Goal: Task Accomplishment & Management: Complete application form

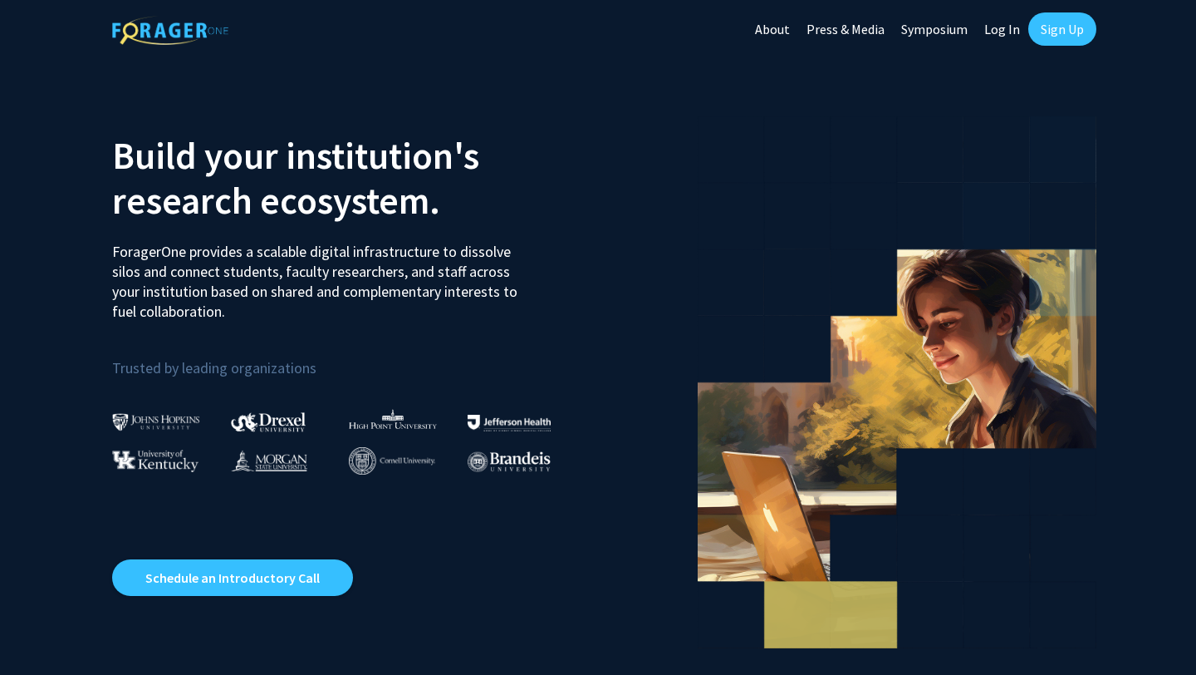
click at [999, 40] on link "Log In" at bounding box center [1002, 29] width 52 height 58
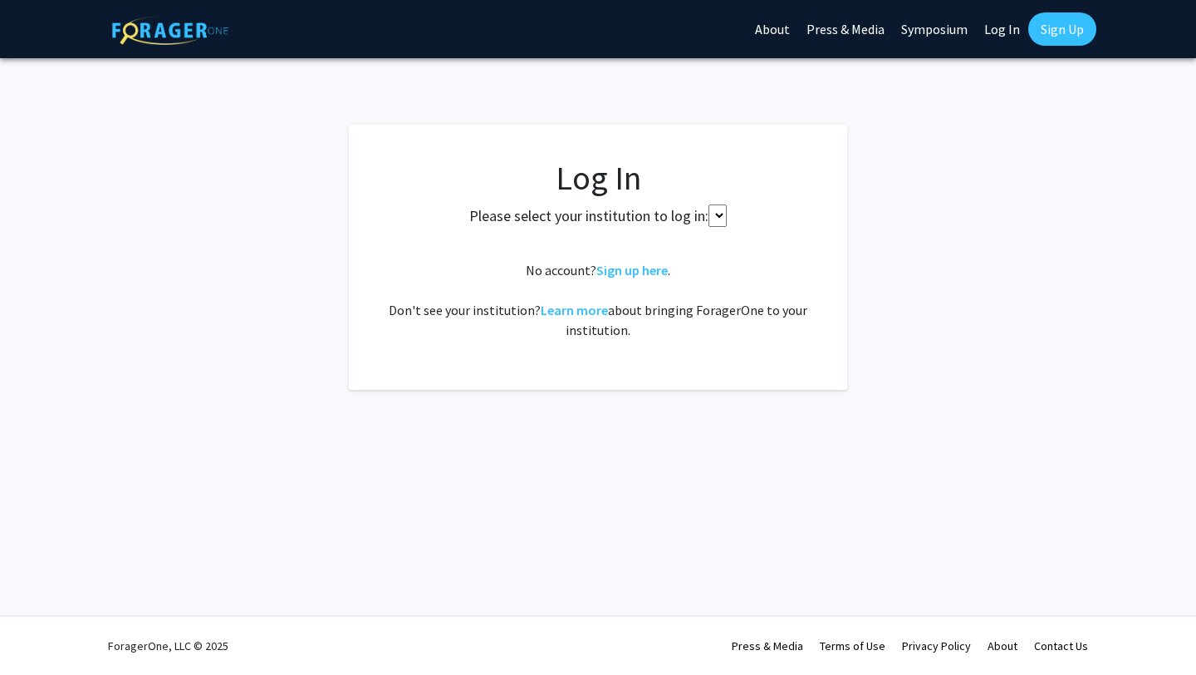
select select
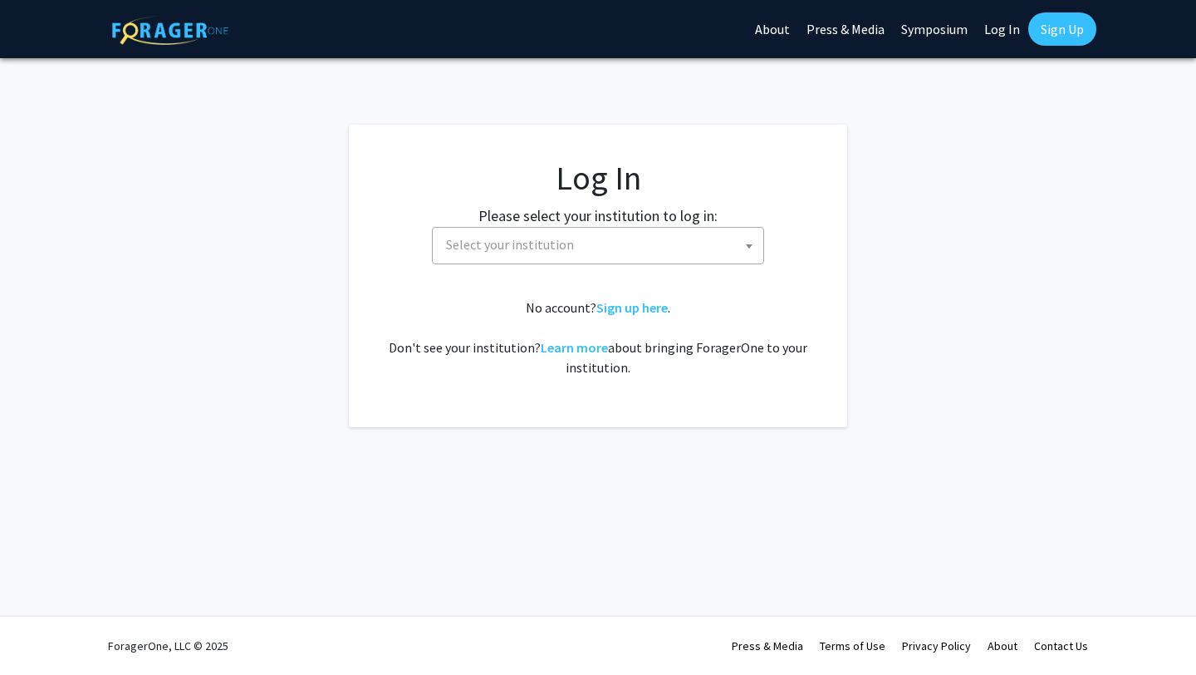
click at [577, 247] on span "Select your institution" at bounding box center [601, 245] width 324 height 34
type input "cornell"
click at [1002, 21] on link "Log In" at bounding box center [1002, 29] width 52 height 58
click at [668, 247] on span "Select your institution" at bounding box center [601, 245] width 324 height 34
type input "[GEOGRAPHIC_DATA]"
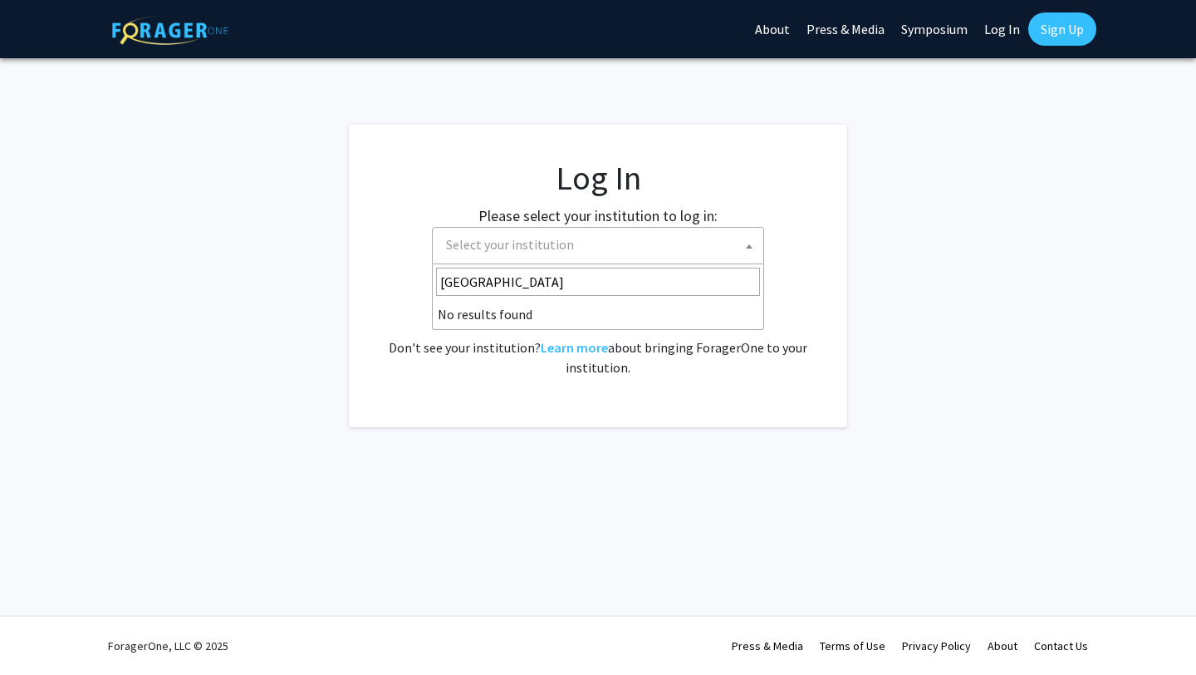
click at [645, 265] on span "[GEOGRAPHIC_DATA]" at bounding box center [598, 281] width 331 height 35
click at [654, 370] on div "No account? Sign up here . Don't see your institution? Learn more about bringin…" at bounding box center [598, 337] width 432 height 80
click at [1040, 31] on link "Sign Up" at bounding box center [1062, 28] width 68 height 33
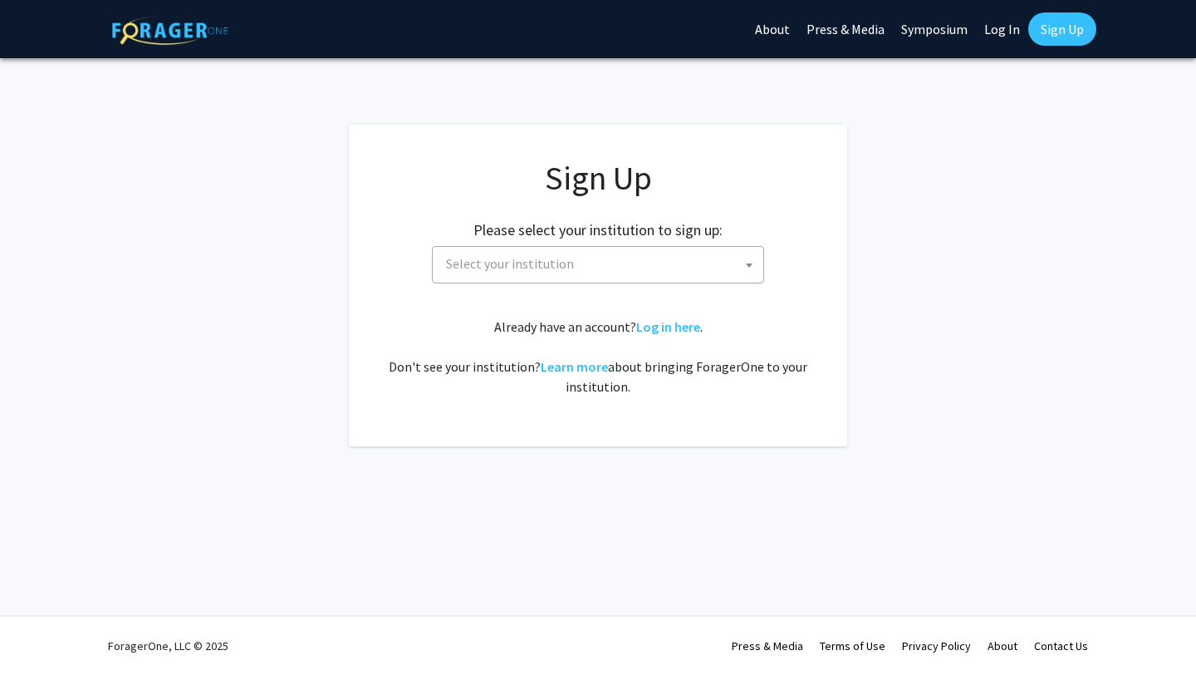
click at [661, 240] on div "Please select your institution to sign up: [GEOGRAPHIC_DATA] [GEOGRAPHIC_DATA] …" at bounding box center [598, 243] width 457 height 79
click at [650, 269] on span "Select your institution" at bounding box center [601, 264] width 324 height 34
type input "corn"
click at [848, 284] on app-signup "Sign Up Please select your institution to sign up: [GEOGRAPHIC_DATA] [GEOGRAPHI…" at bounding box center [598, 285] width 1196 height 321
select select
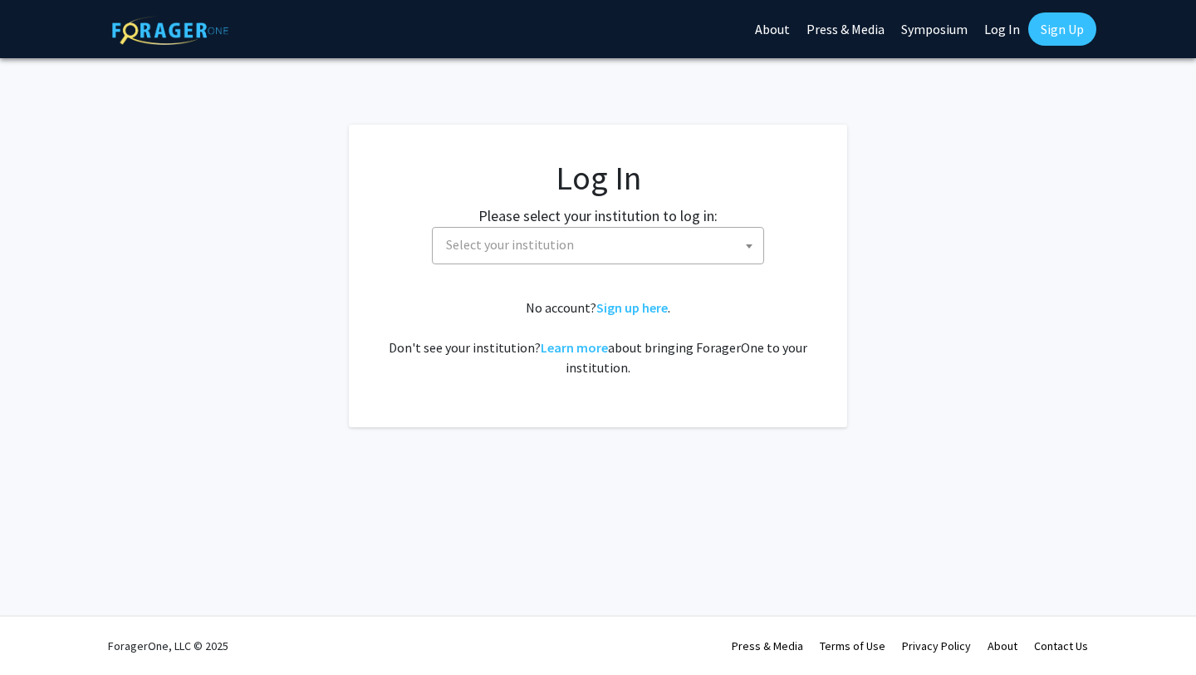
select select
click at [579, 259] on span "Select your institution" at bounding box center [601, 245] width 324 height 34
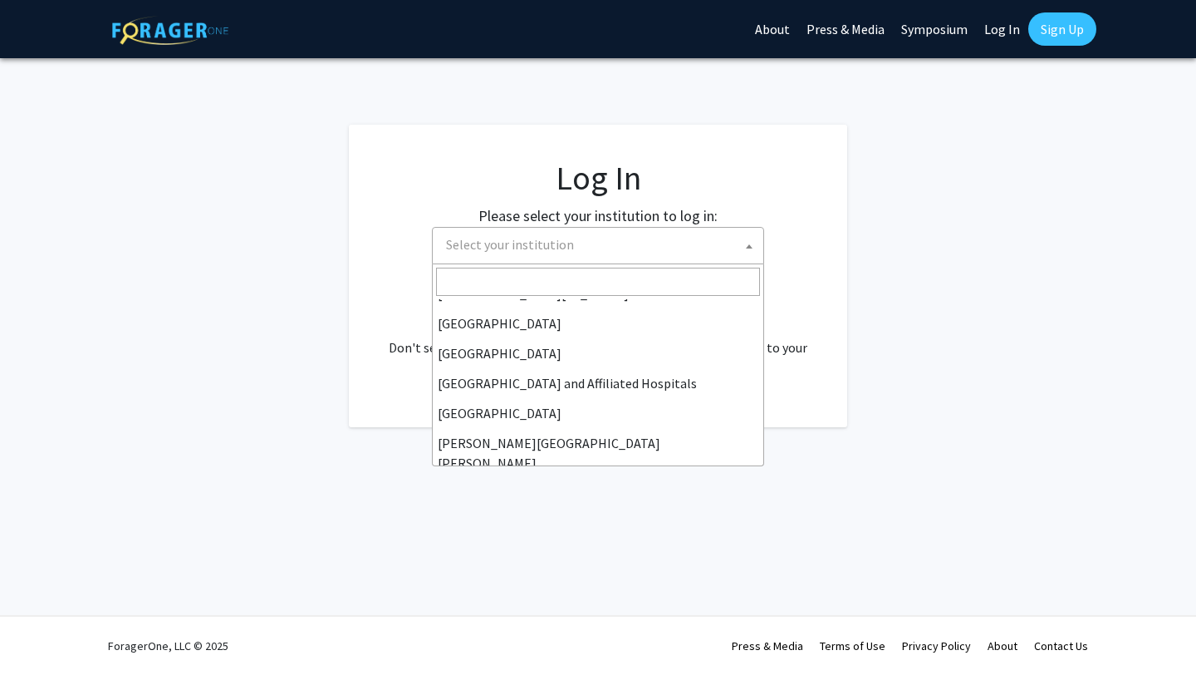
scroll to position [207, 0]
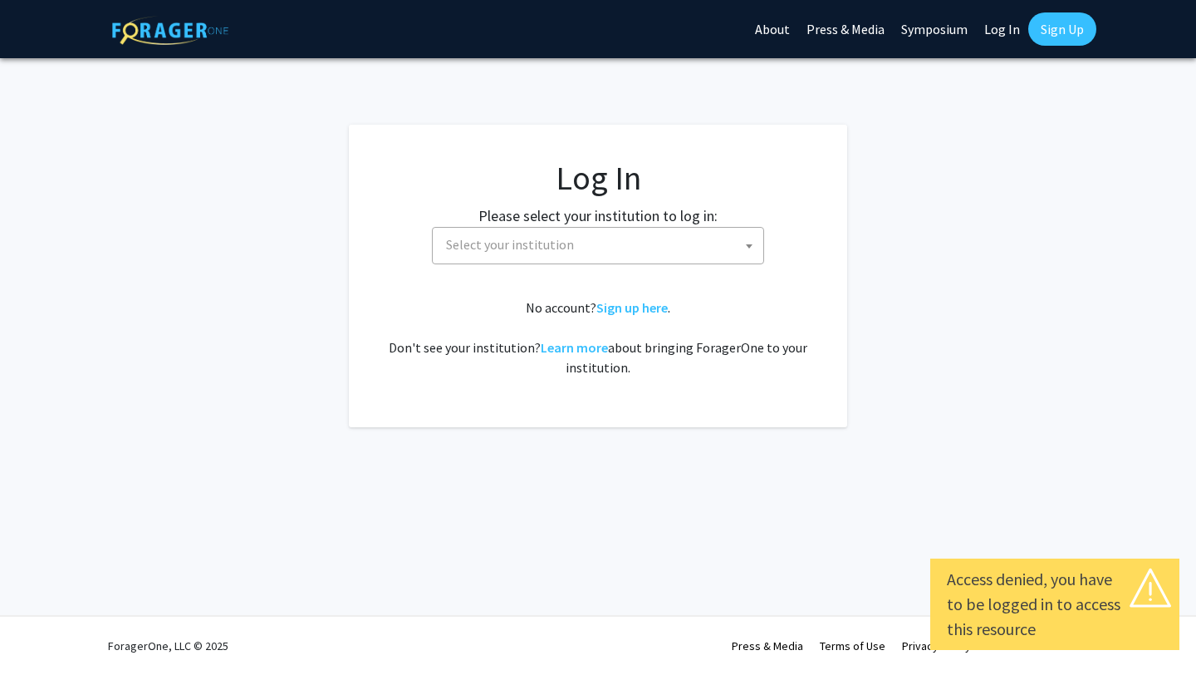
select select
click at [611, 248] on span "Select your institution" at bounding box center [601, 245] width 324 height 34
type input "f"
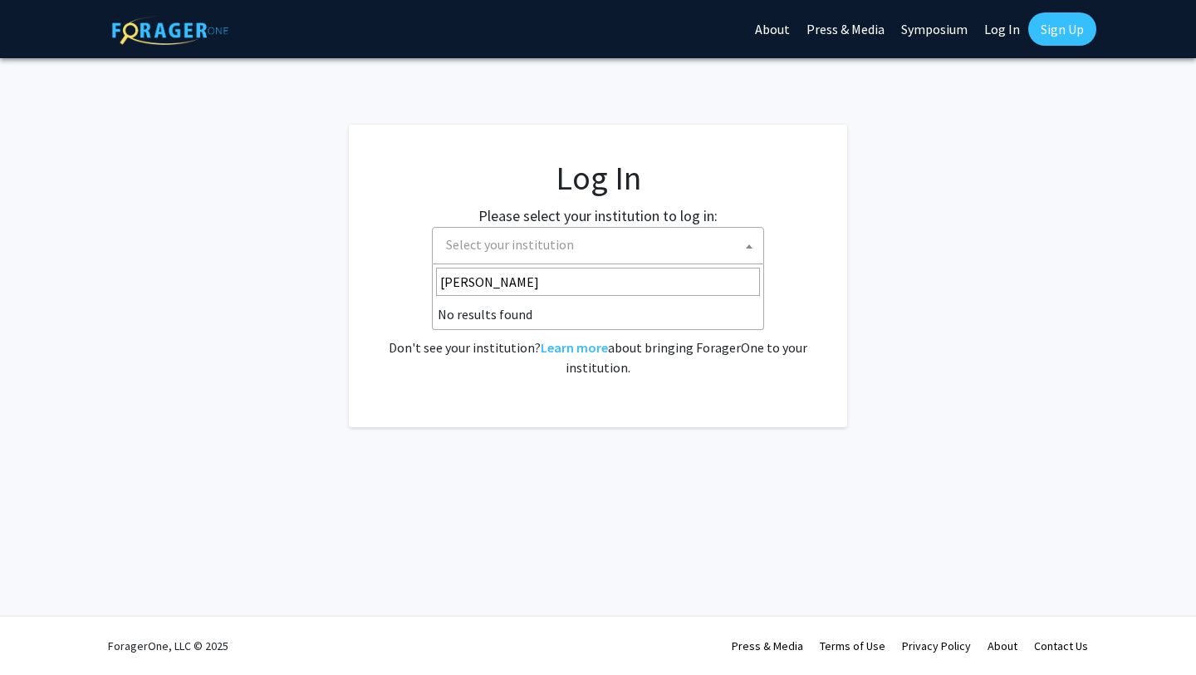
type input "cornell"
click at [714, 330] on div "No account? Sign up here . Don't see your institution? Learn more about bringin…" at bounding box center [598, 337] width 432 height 80
click at [633, 309] on link "Sign up here" at bounding box center [631, 307] width 71 height 17
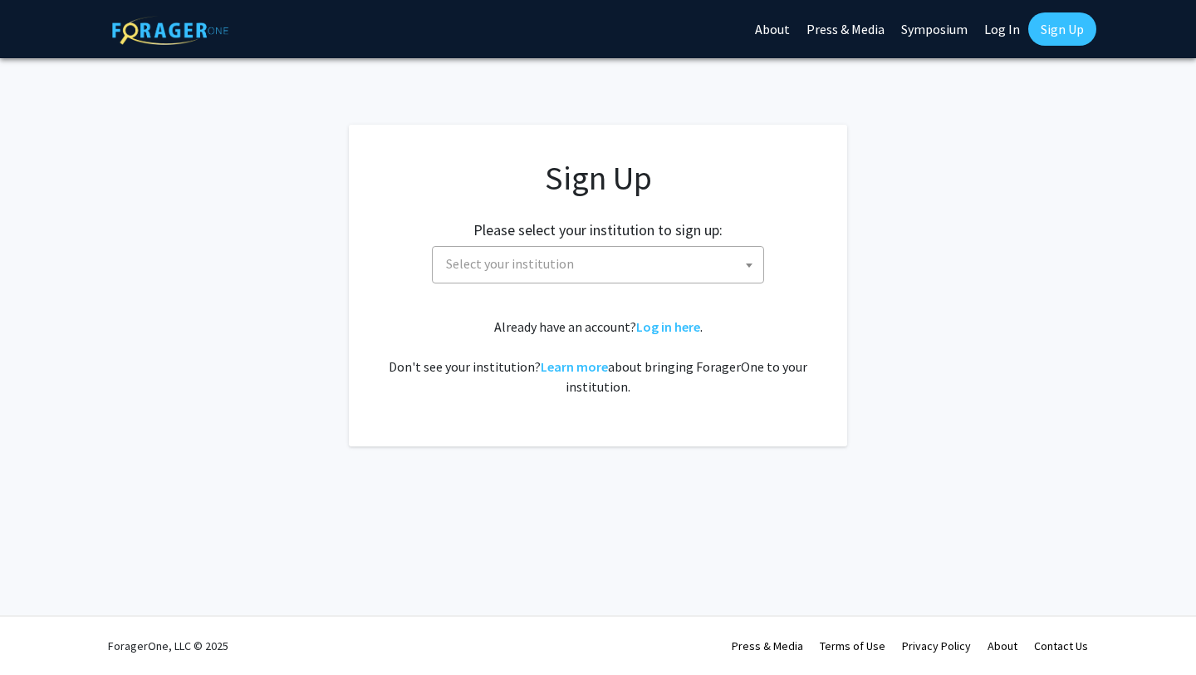
click at [680, 222] on h2 "Please select your institution to sign up:" at bounding box center [598, 230] width 249 height 18
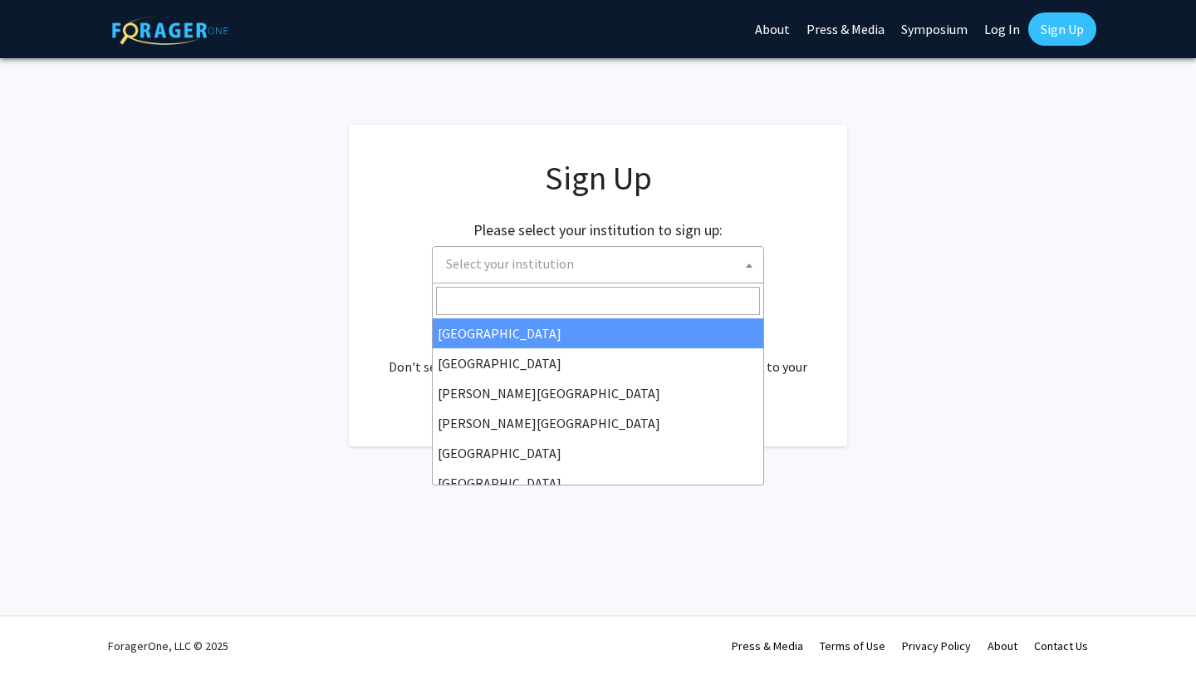
click at [667, 249] on span "Select your institution" at bounding box center [601, 264] width 324 height 34
select select
